Goal: Find specific page/section: Find specific page/section

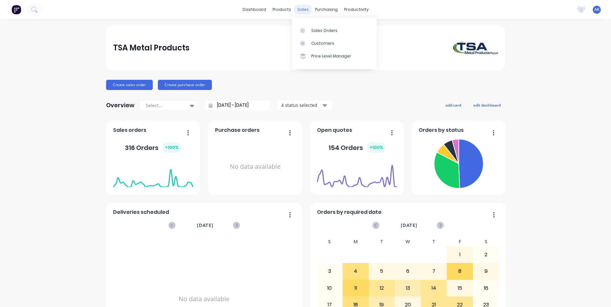
click at [299, 8] on div "sales" at bounding box center [303, 10] width 18 height 10
click at [308, 29] on div at bounding box center [305, 31] width 10 height 6
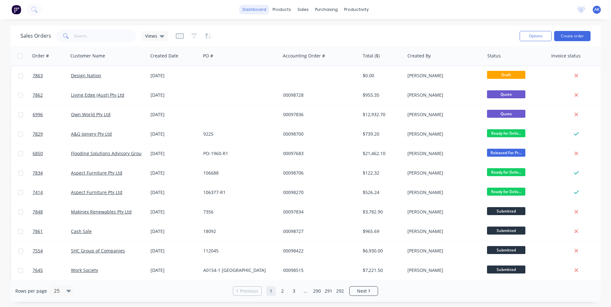
click at [265, 11] on link "dashboard" at bounding box center [254, 10] width 30 height 10
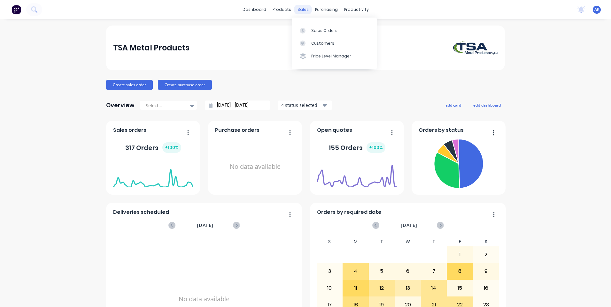
click at [304, 13] on div "sales" at bounding box center [303, 10] width 18 height 10
click at [318, 30] on div "Sales Orders" at bounding box center [324, 31] width 26 height 6
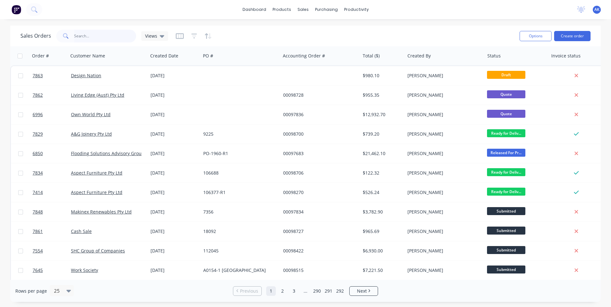
click at [85, 34] on input "text" at bounding box center [105, 36] width 62 height 13
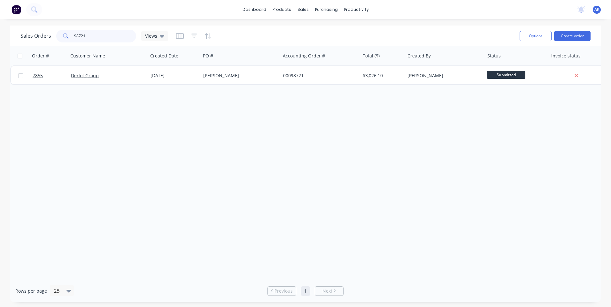
drag, startPoint x: 91, startPoint y: 35, endPoint x: 76, endPoint y: 35, distance: 15.0
click at [76, 35] on input "98721" at bounding box center [105, 36] width 62 height 13
type input "97632"
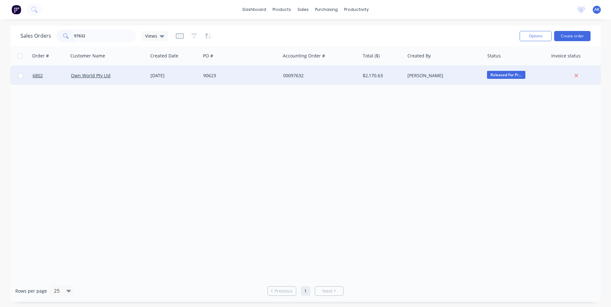
click at [165, 73] on div "[DATE]" at bounding box center [174, 75] width 48 height 6
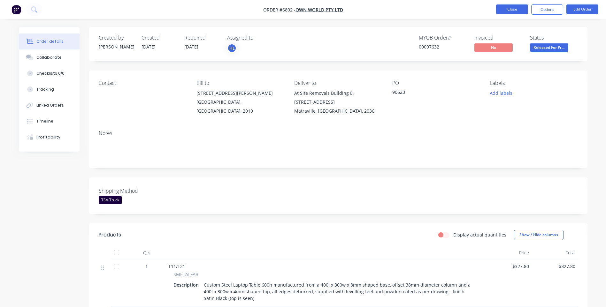
click at [512, 8] on button "Close" at bounding box center [512, 9] width 32 height 10
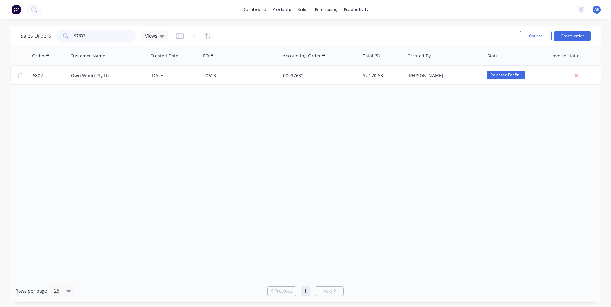
drag, startPoint x: 86, startPoint y: 35, endPoint x: 76, endPoint y: 41, distance: 11.2
click at [76, 41] on input "97632" at bounding box center [105, 36] width 62 height 13
type input "98530"
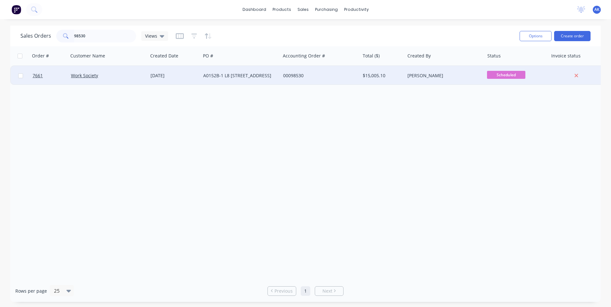
click at [224, 76] on div "A0152B-1 L8 [STREET_ADDRESS]" at bounding box center [238, 75] width 71 height 6
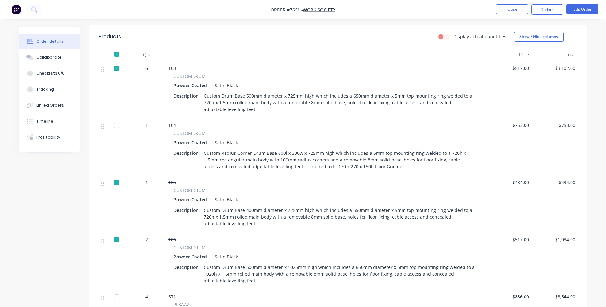
scroll to position [191, 0]
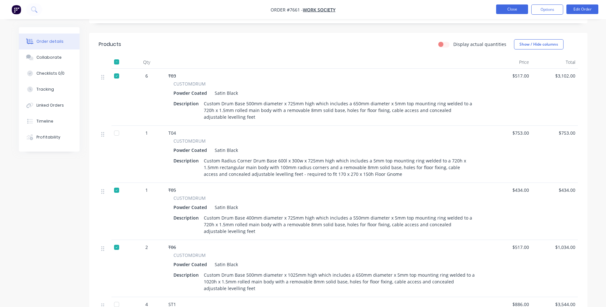
click at [510, 11] on button "Close" at bounding box center [512, 9] width 32 height 10
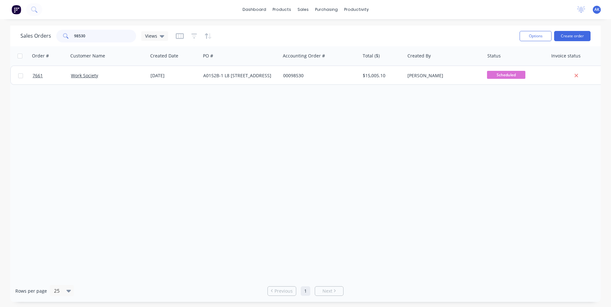
drag, startPoint x: 89, startPoint y: 37, endPoint x: 78, endPoint y: 37, distance: 11.5
click at [78, 37] on input "98530" at bounding box center [105, 36] width 62 height 13
type input "98727"
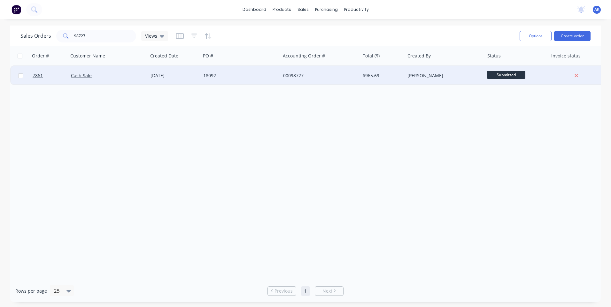
click at [202, 73] on div "18092" at bounding box center [241, 75] width 80 height 19
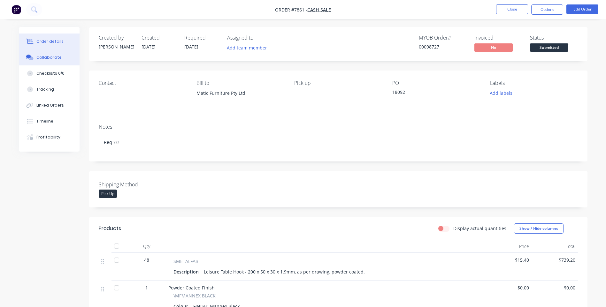
click at [54, 54] on button "Collaborate" at bounding box center [49, 57] width 61 height 16
